Goal: Task Accomplishment & Management: Complete application form

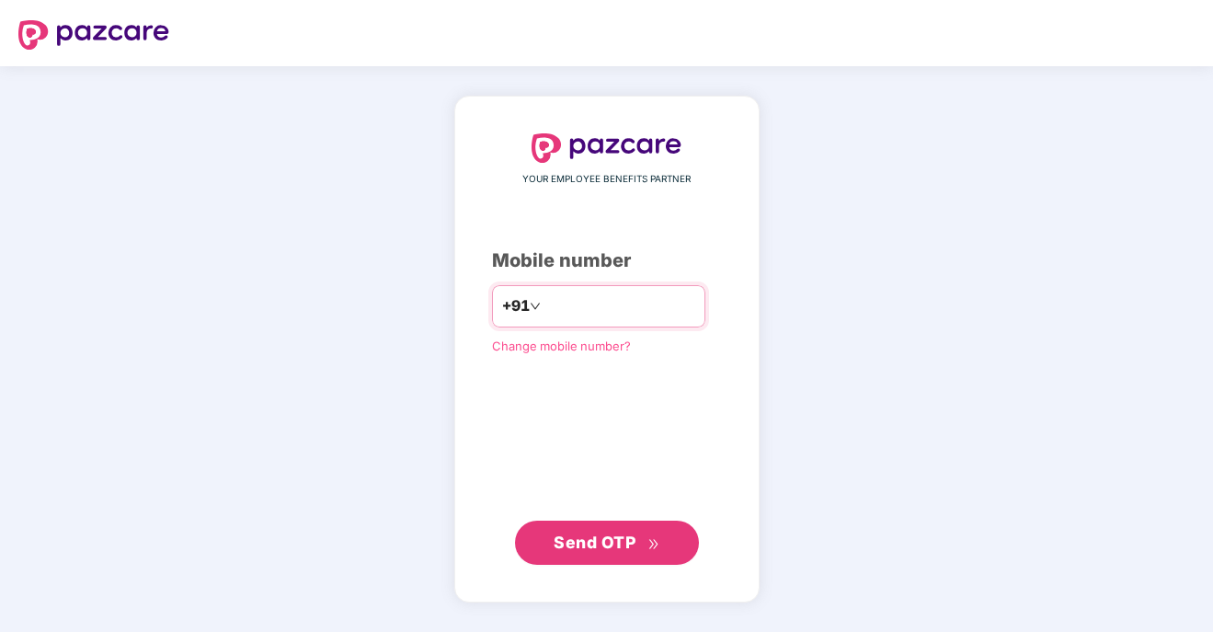
click at [583, 304] on input "number" at bounding box center [620, 306] width 151 height 29
type input "**********"
click at [580, 543] on span "Send OTP" at bounding box center [595, 542] width 82 height 19
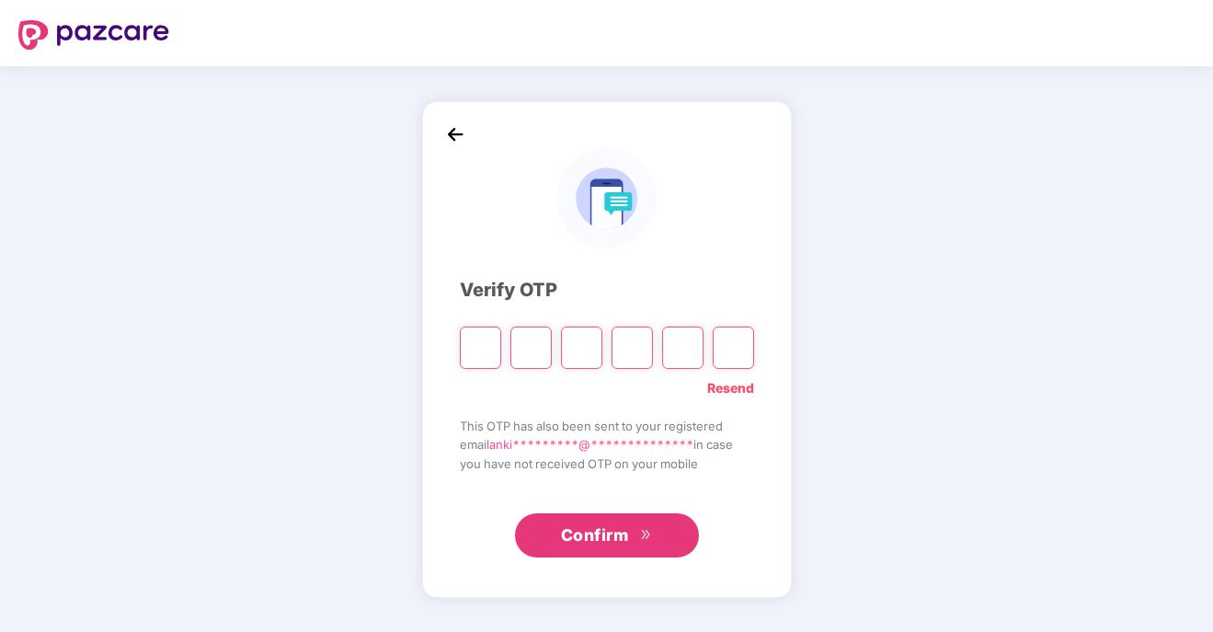
type input "*"
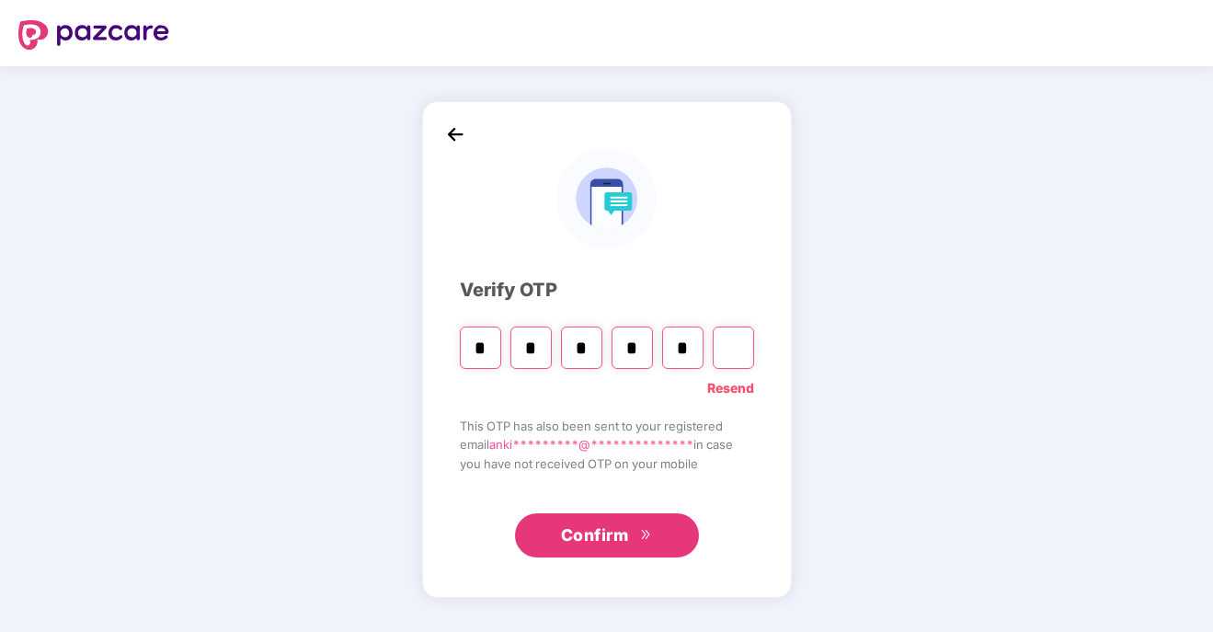
type input "*"
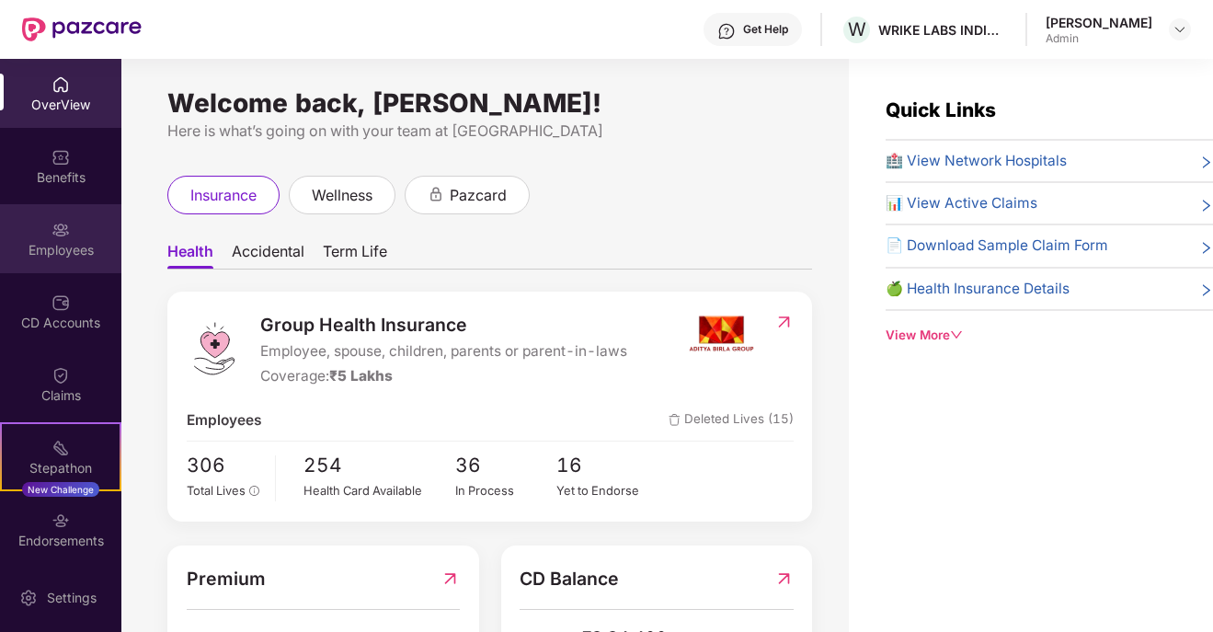
click at [53, 253] on div "Employees" at bounding box center [60, 250] width 121 height 18
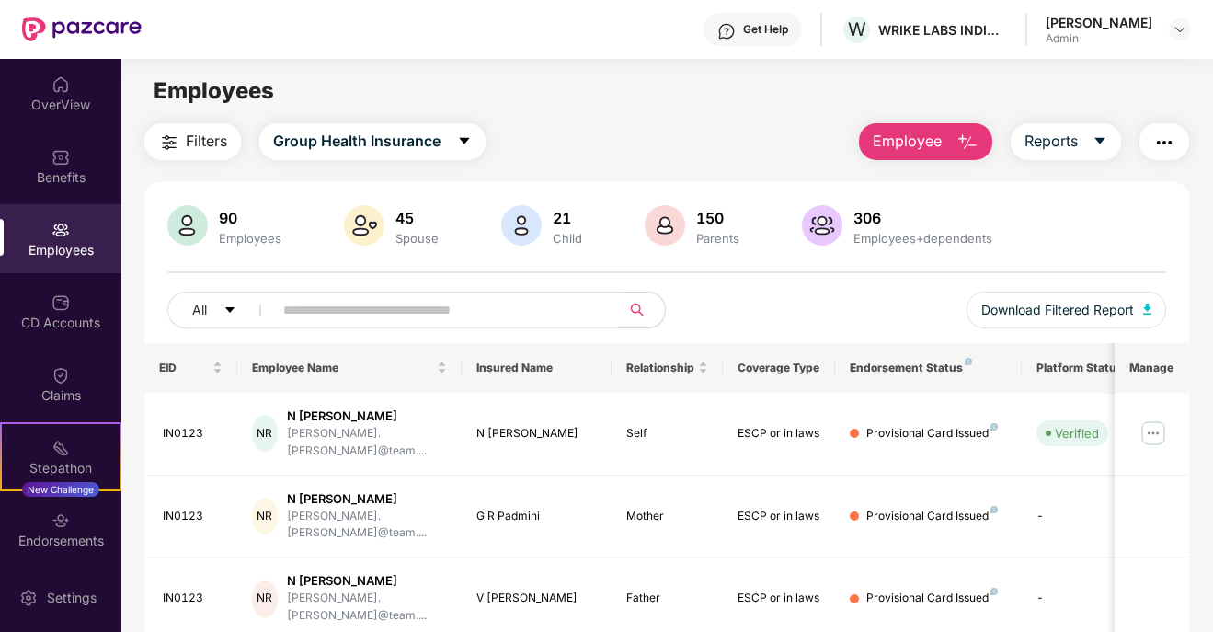
click at [924, 157] on button "Employee" at bounding box center [925, 141] width 133 height 37
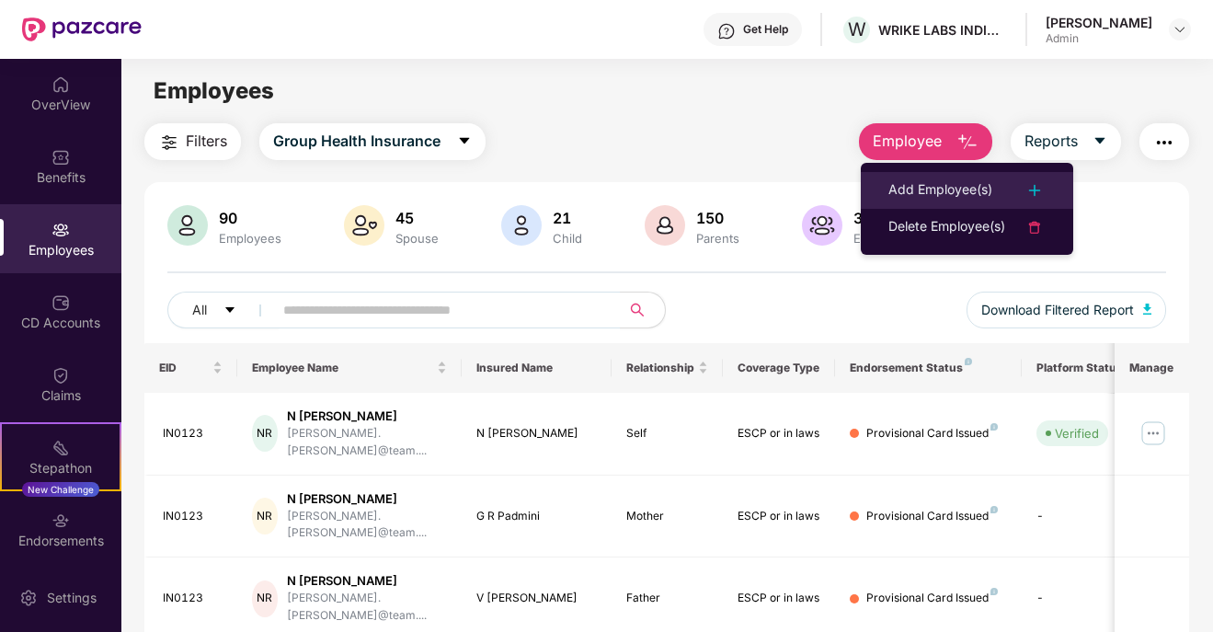
click at [969, 194] on div "Add Employee(s)" at bounding box center [941, 190] width 104 height 22
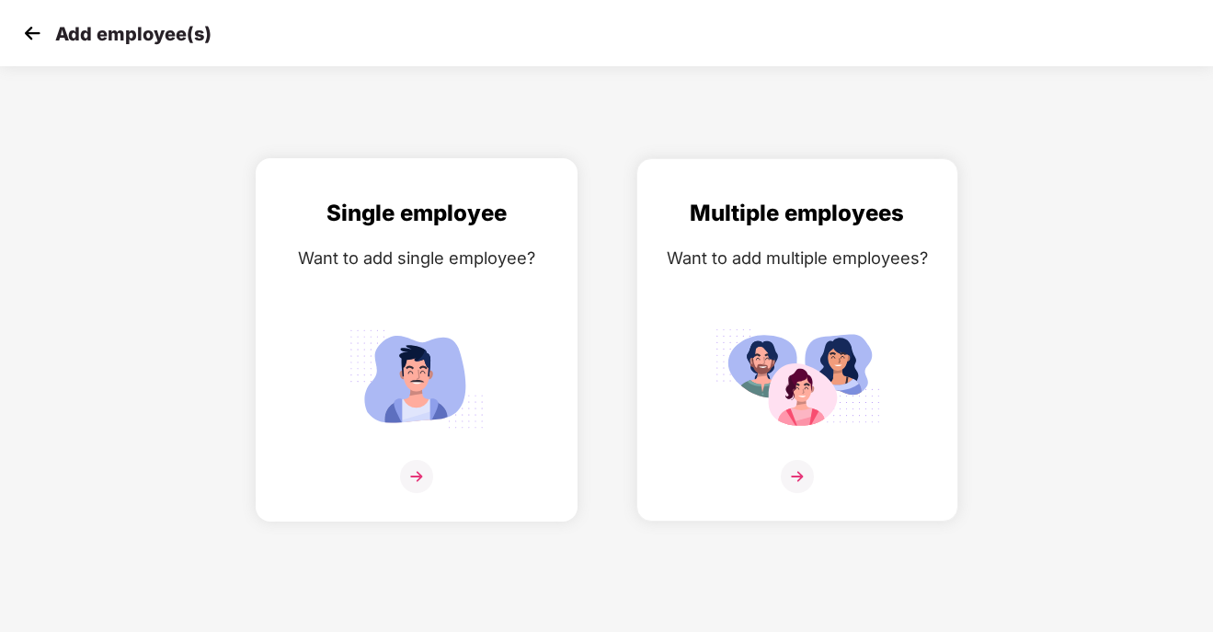
click at [422, 476] on img at bounding box center [416, 476] width 33 height 33
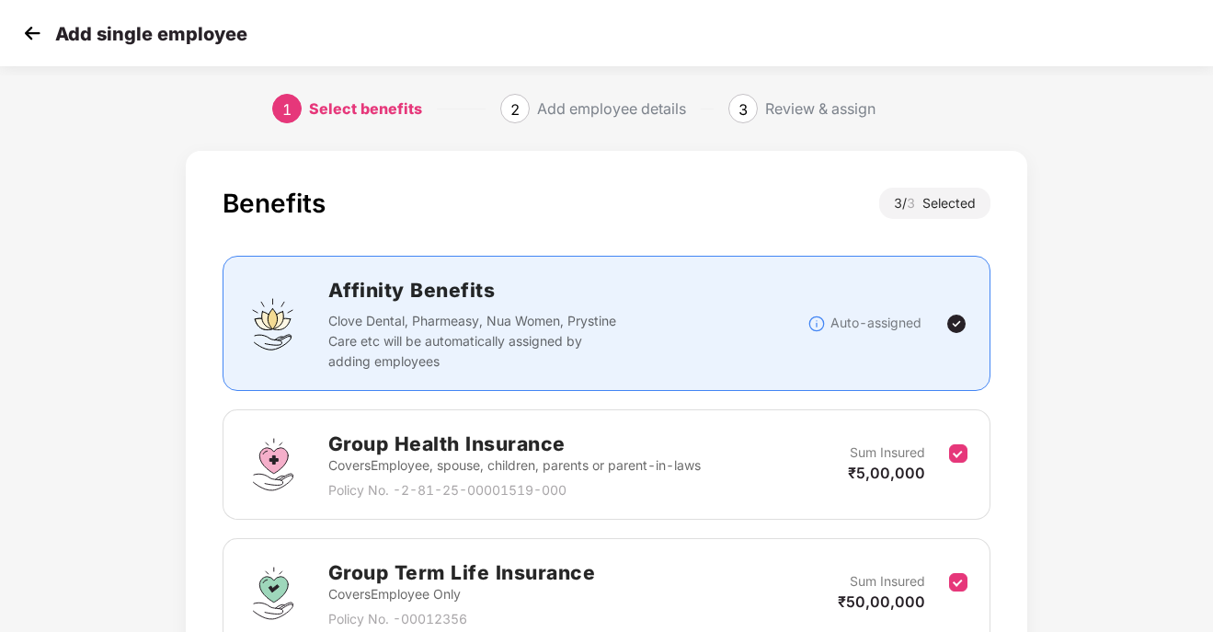
scroll to position [304, 0]
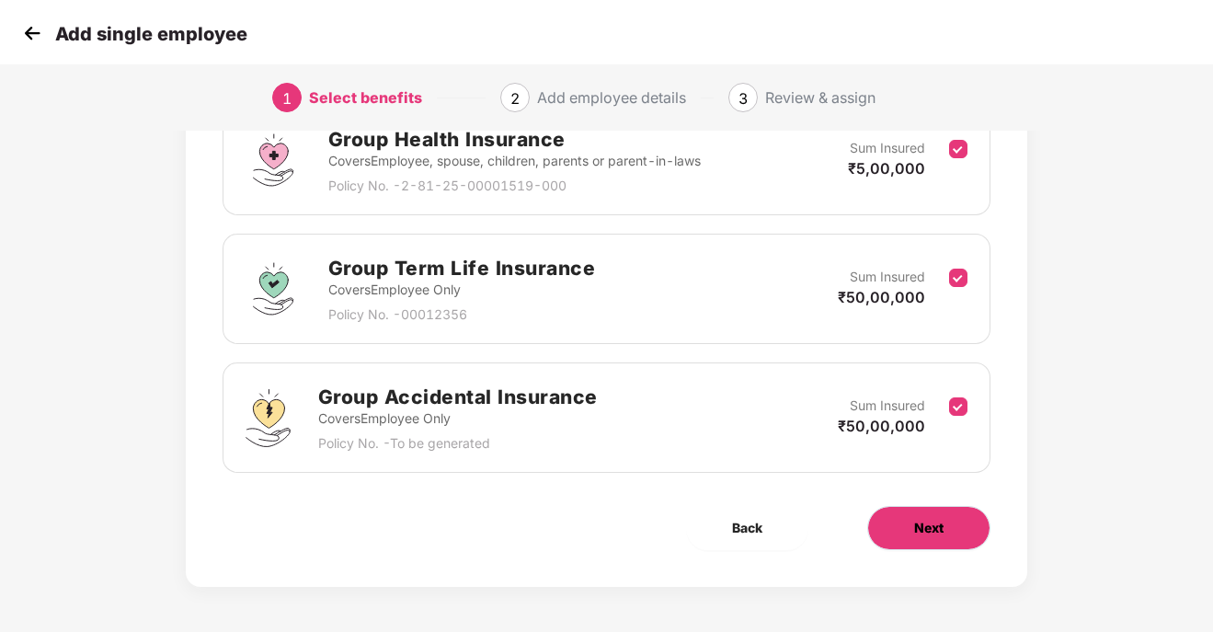
click at [938, 527] on span "Next" at bounding box center [928, 528] width 29 height 20
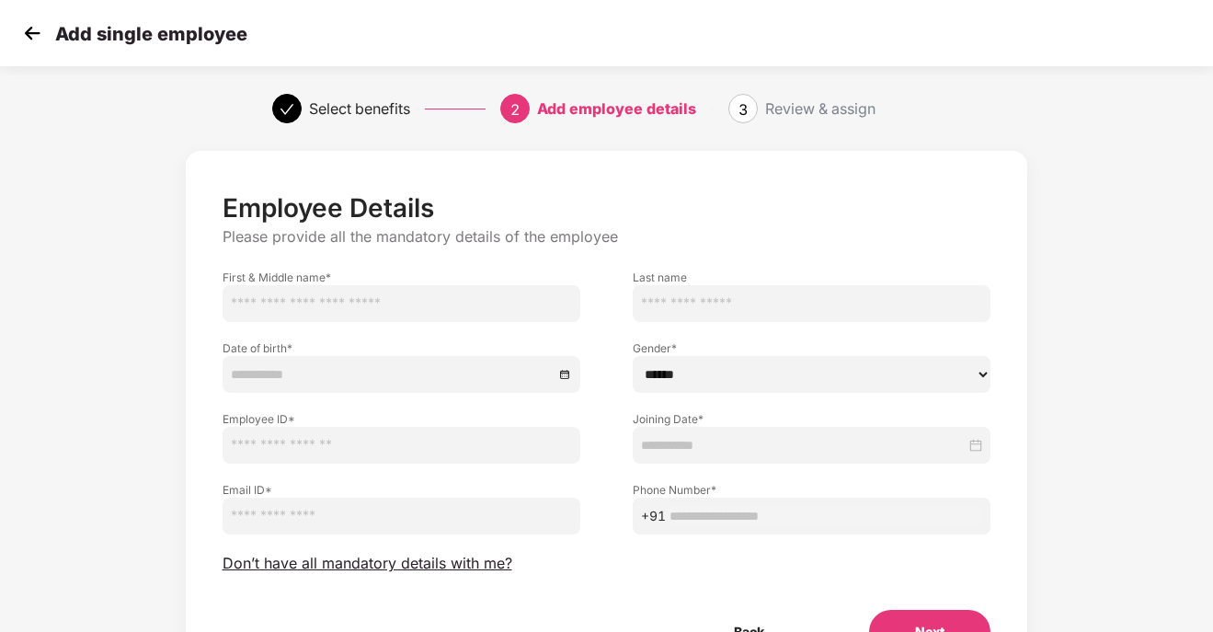
scroll to position [105, 0]
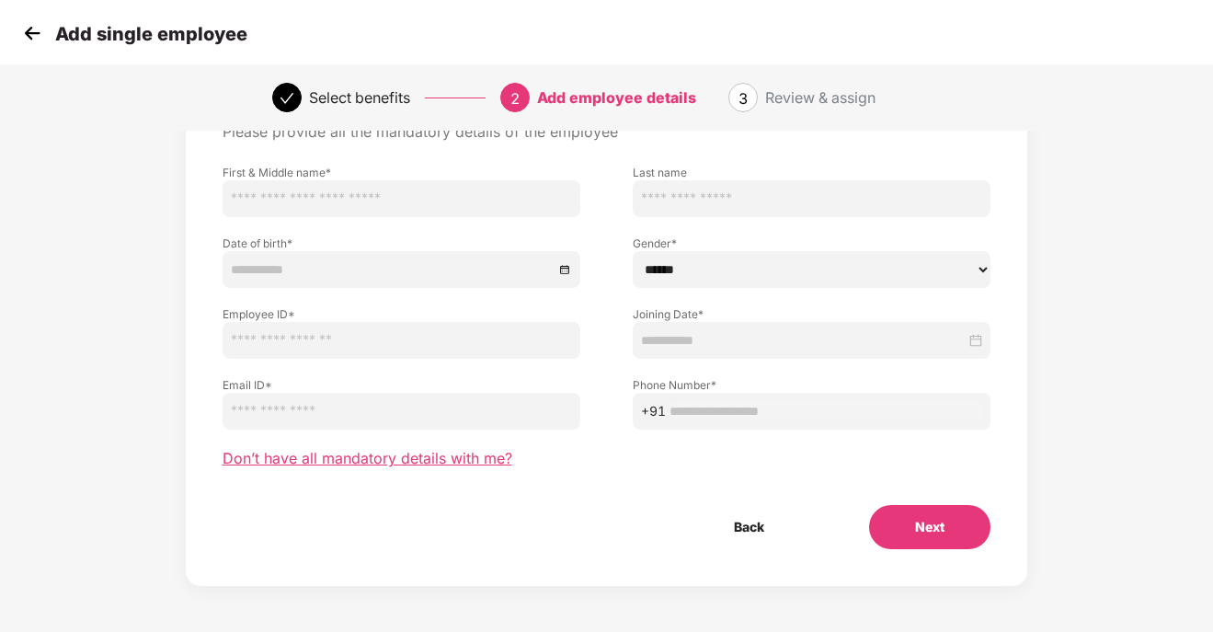
click at [375, 456] on span "Don’t have all mandatory details with me?" at bounding box center [368, 458] width 290 height 19
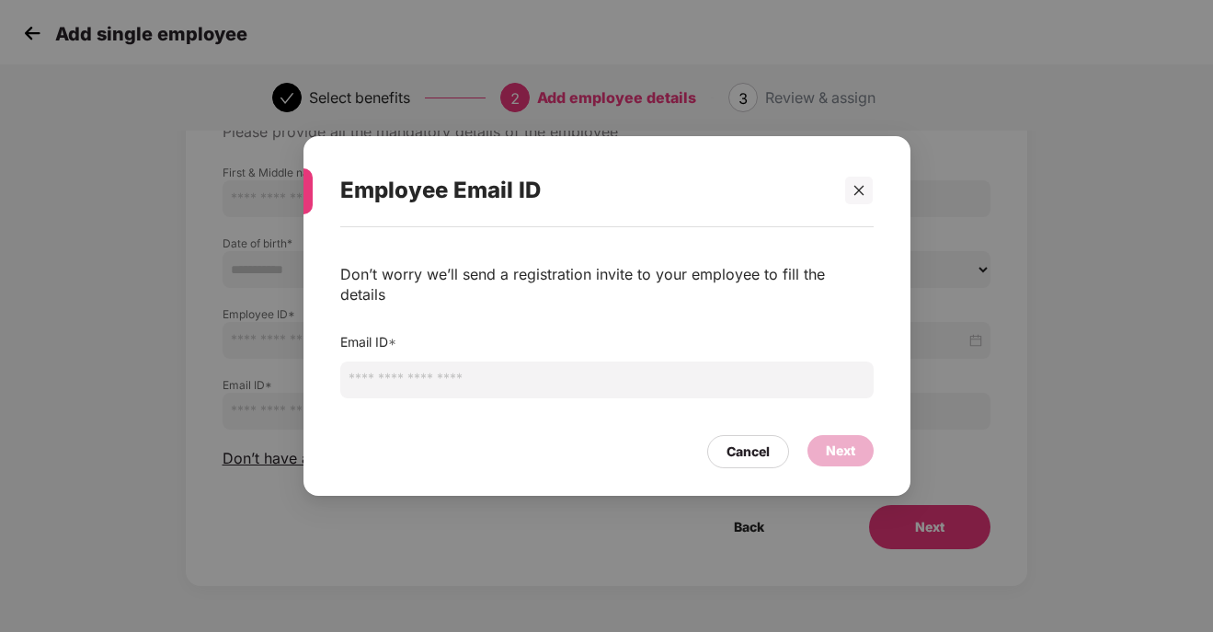
click at [460, 364] on input "email" at bounding box center [607, 380] width 534 height 37
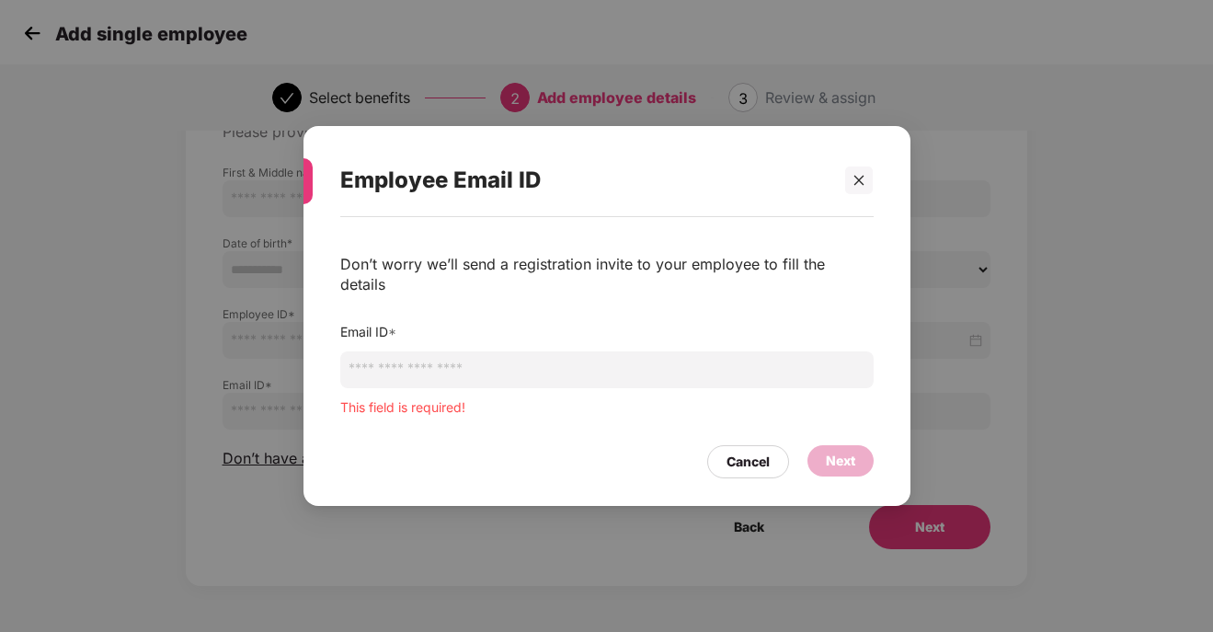
click at [472, 373] on input "email" at bounding box center [607, 369] width 534 height 37
paste input "**********"
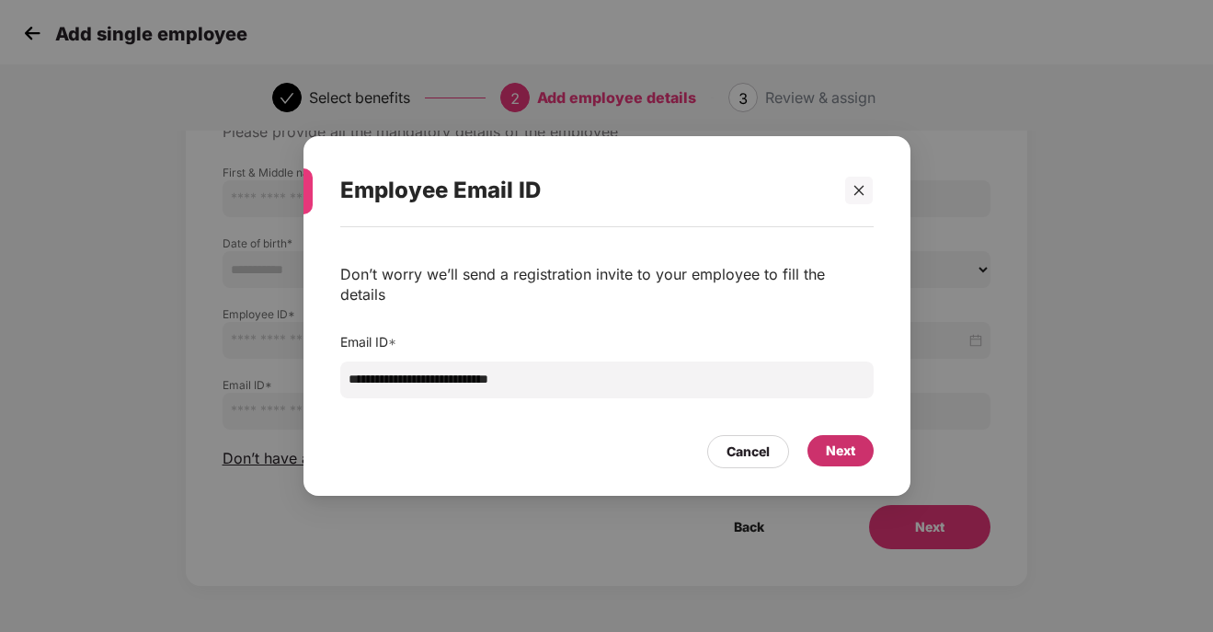
type input "**********"
click at [853, 441] on div "Next" at bounding box center [840, 451] width 29 height 20
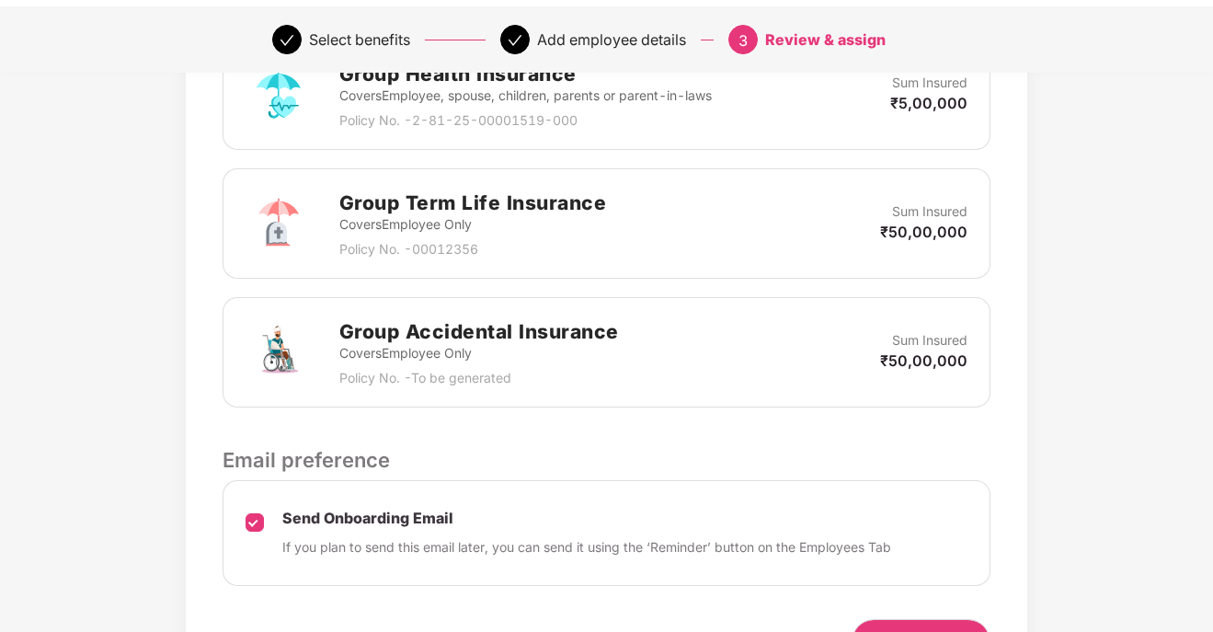
scroll to position [672, 0]
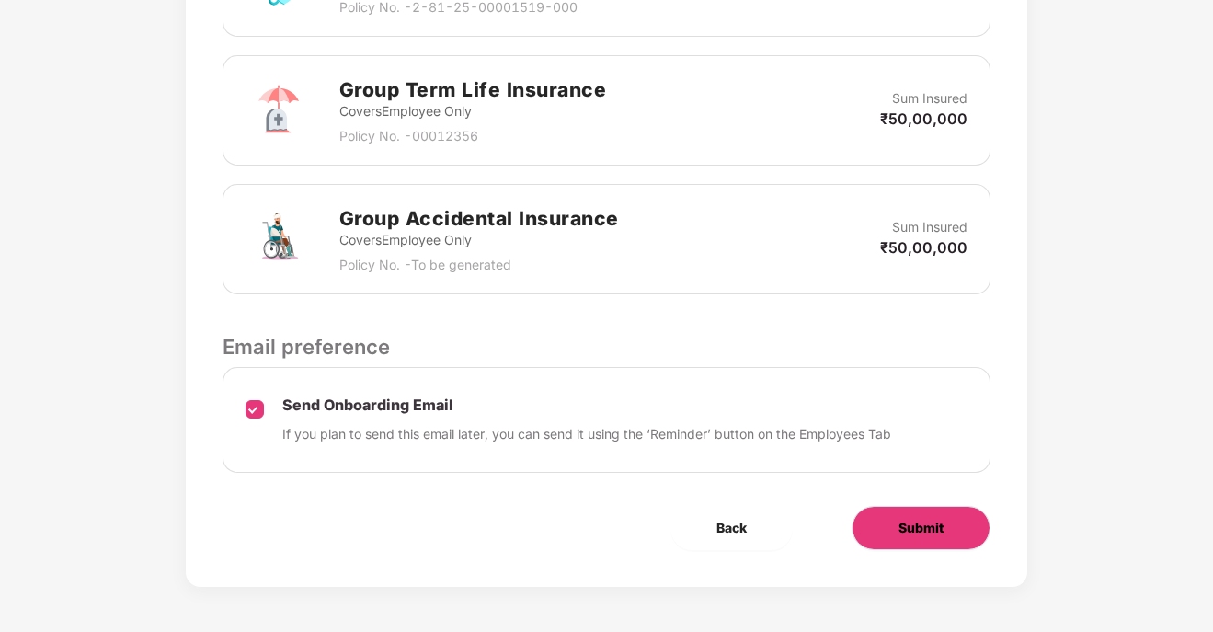
click at [901, 522] on span "Submit" at bounding box center [921, 528] width 45 height 20
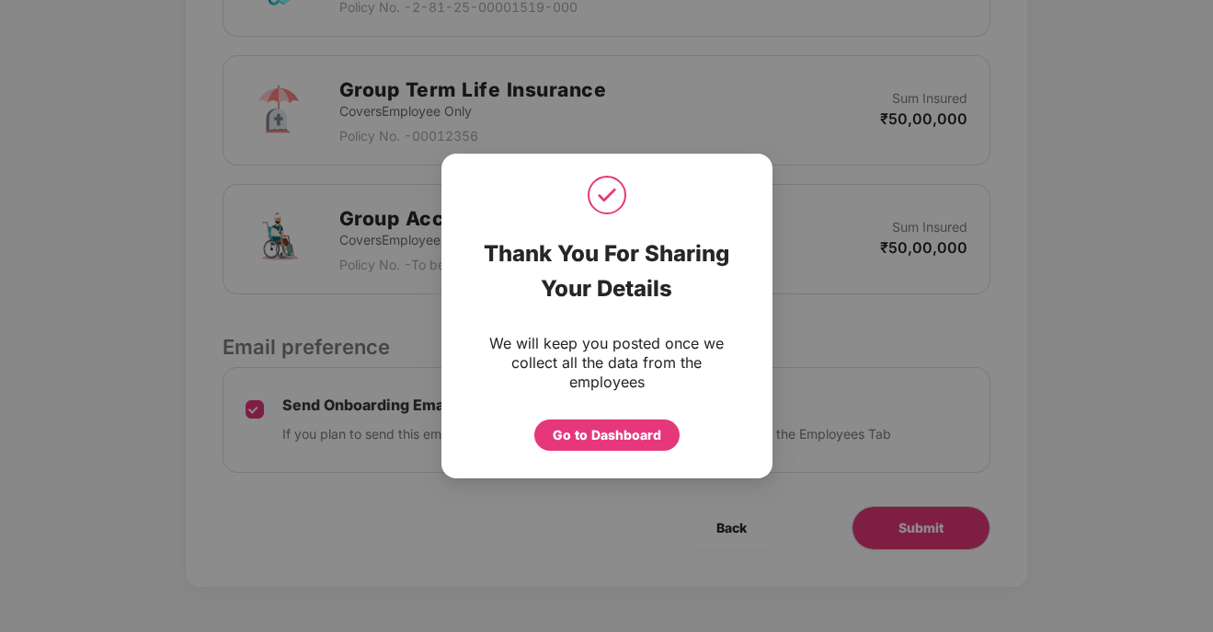
click at [609, 516] on div "Thank You For Sharing Your Details We will keep you posted once we collect all …" at bounding box center [606, 316] width 1213 height 632
